Goal: Transaction & Acquisition: Download file/media

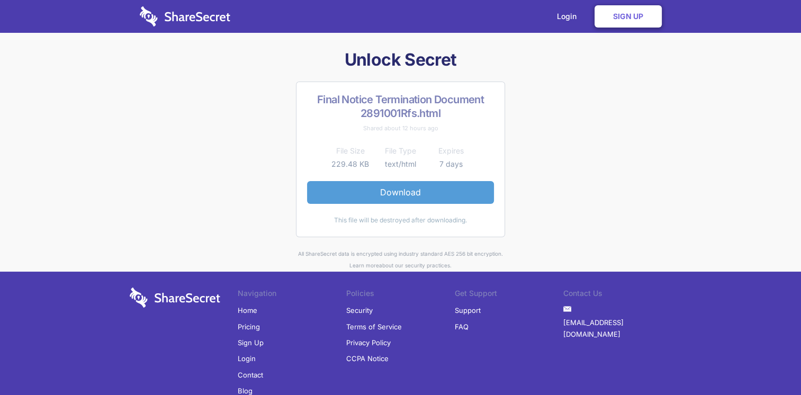
click at [436, 189] on link "Download" at bounding box center [400, 192] width 187 height 22
click at [432, 194] on link "Download" at bounding box center [400, 192] width 187 height 22
